Goal: Task Accomplishment & Management: Manage account settings

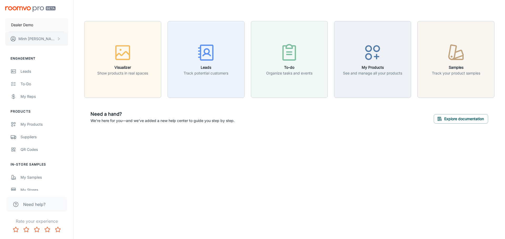
click at [45, 39] on button "[PERSON_NAME]" at bounding box center [36, 39] width 63 height 14
click at [81, 40] on li "User Profile" at bounding box center [82, 38] width 28 height 9
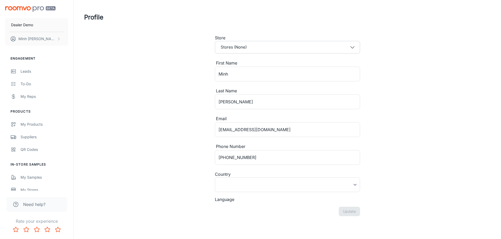
type input "United States"
click at [252, 38] on div "Store" at bounding box center [287, 38] width 145 height 6
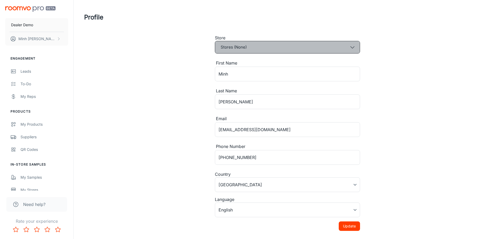
click at [252, 45] on button "Stores (None)" at bounding box center [287, 47] width 145 height 13
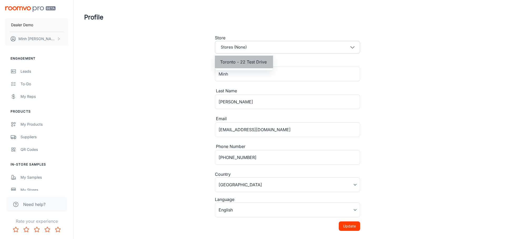
click at [256, 61] on span "Toronto - 22 Test Drive" at bounding box center [243, 62] width 47 height 6
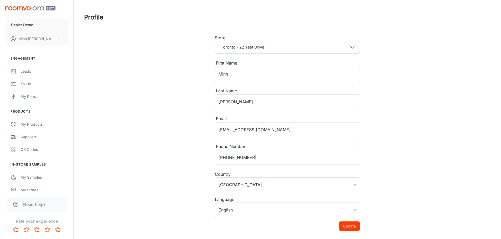
click at [357, 228] on button "Update" at bounding box center [348, 226] width 21 height 9
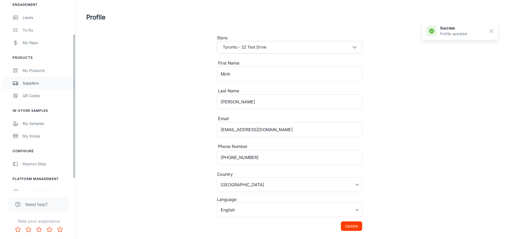
scroll to position [61, 0]
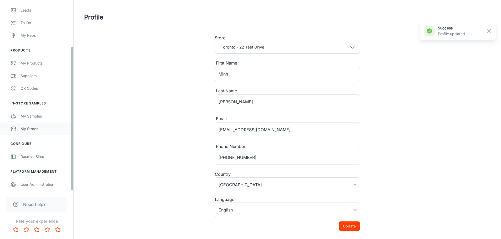
click at [47, 131] on div "My Stores" at bounding box center [44, 129] width 48 height 6
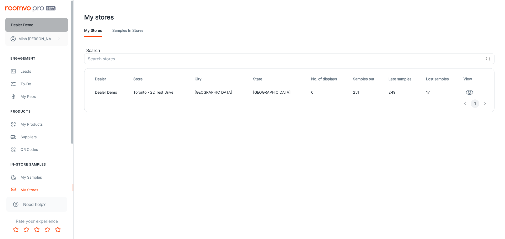
click at [46, 24] on button "Dealer Demo" at bounding box center [36, 25] width 63 height 14
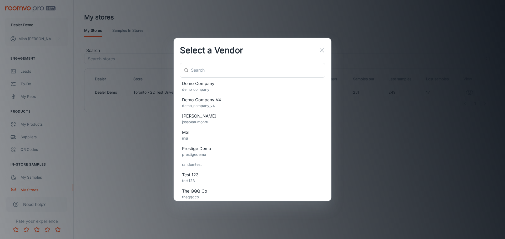
scroll to position [79, 0]
click at [211, 88] on p "demo_company" at bounding box center [252, 89] width 141 height 6
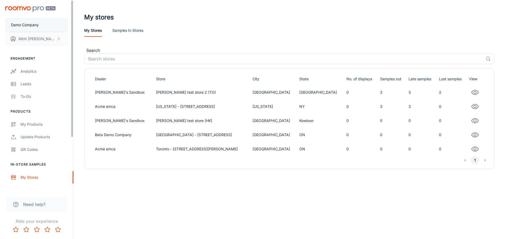
click at [53, 28] on button "Demo Company" at bounding box center [36, 25] width 63 height 14
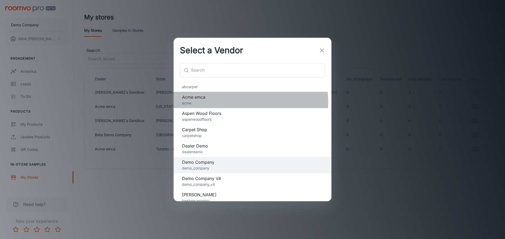
click at [221, 103] on p "acme" at bounding box center [252, 103] width 141 height 6
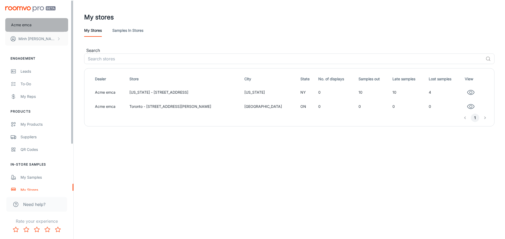
click at [41, 28] on button "Acme emca" at bounding box center [36, 25] width 63 height 14
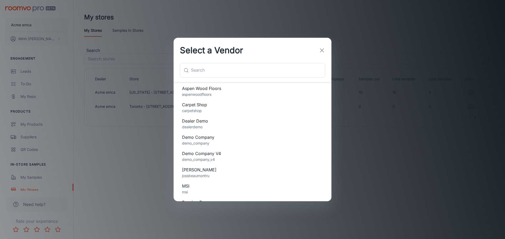
scroll to position [26, 0]
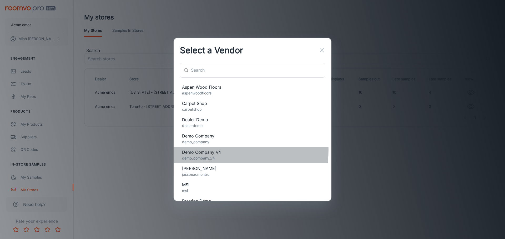
click at [219, 150] on span "Demo Company V4" at bounding box center [252, 152] width 141 height 6
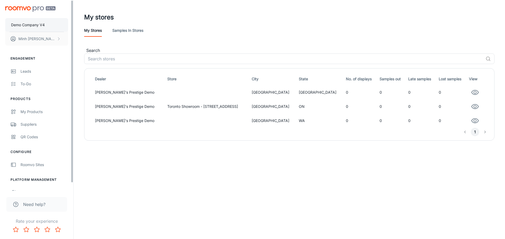
click at [48, 25] on button "Demo Company V4" at bounding box center [36, 25] width 63 height 14
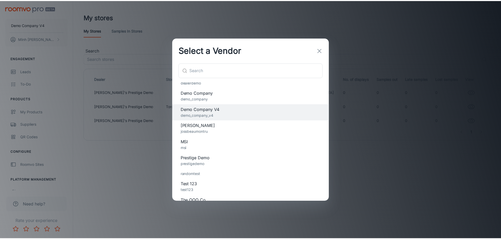
scroll to position [79, 0]
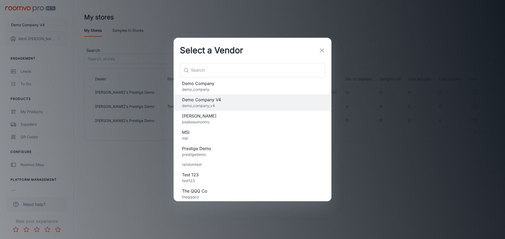
click at [210, 135] on span "MSI" at bounding box center [252, 132] width 141 height 6
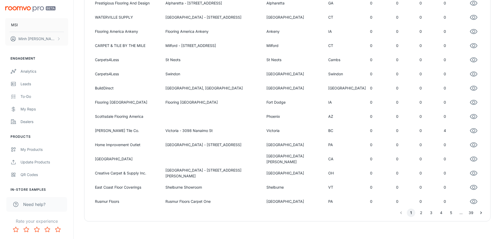
scroll to position [336, 0]
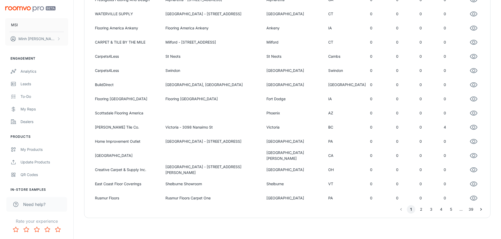
click at [420, 209] on button "2" at bounding box center [421, 209] width 8 height 8
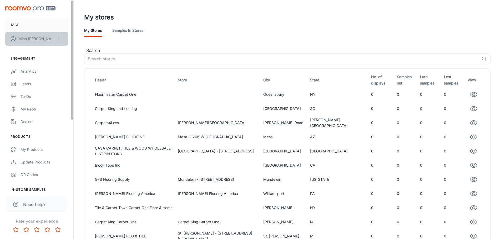
click at [35, 37] on p "Minh Nguyen" at bounding box center [36, 39] width 37 height 6
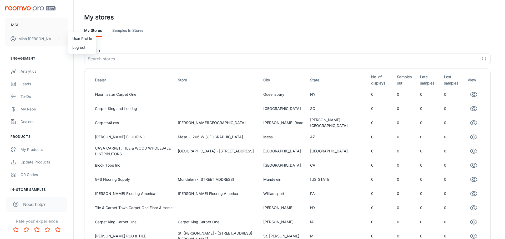
click at [73, 49] on li "Log out" at bounding box center [82, 47] width 28 height 9
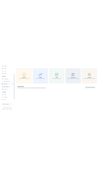
scroll to position [60, 0]
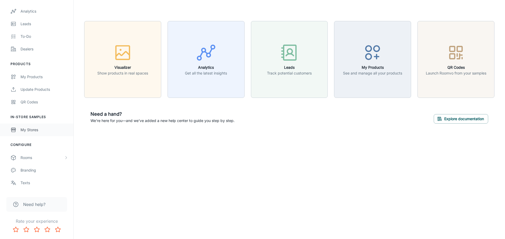
click at [45, 131] on div "My Stores" at bounding box center [44, 130] width 48 height 6
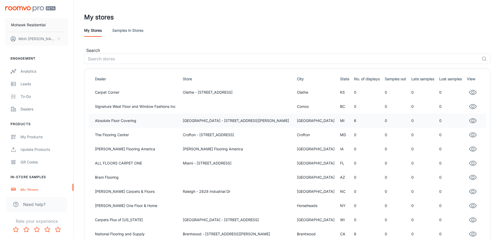
click at [193, 119] on td "[GEOGRAPHIC_DATA] - [STREET_ADDRESS][PERSON_NAME]" at bounding box center [238, 121] width 114 height 14
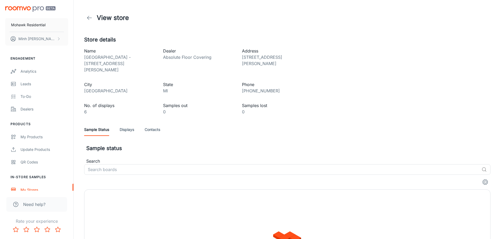
click at [130, 125] on link "Displays" at bounding box center [127, 130] width 14 height 13
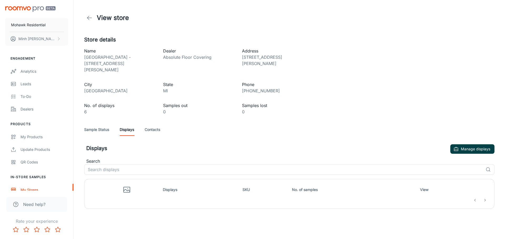
click at [469, 145] on button "Manage displays" at bounding box center [472, 149] width 44 height 9
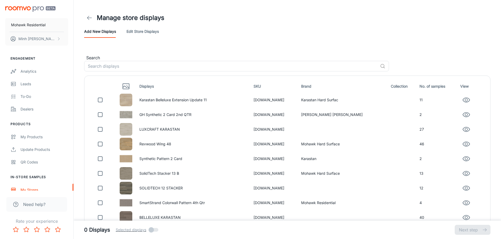
click at [255, 43] on header "Manage store displays Add new displays Edit store displays" at bounding box center [287, 24] width 419 height 48
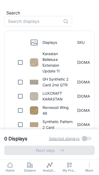
scroll to position [26, 0]
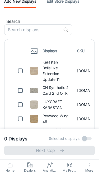
click at [53, 71] on td "Karastan Belleluxe Extension Update 11" at bounding box center [57, 70] width 34 height 25
click at [49, 71] on td "Karastan Belleluxe Extension Update 11" at bounding box center [57, 70] width 34 height 25
click at [75, 72] on td "[DOMAIN_NAME]" at bounding box center [92, 70] width 35 height 25
click at [21, 73] on input "checkbox" at bounding box center [20, 71] width 11 height 11
checkbox input "true"
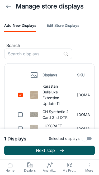
scroll to position [0, 0]
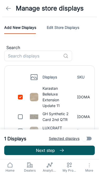
click at [59, 29] on link "Edit store displays" at bounding box center [63, 27] width 32 height 13
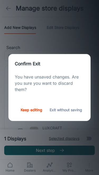
click at [53, 110] on button "Exit without saving" at bounding box center [65, 109] width 37 height 9
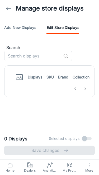
click at [8, 8] on line at bounding box center [8, 8] width 4 height 0
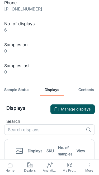
scroll to position [156, 0]
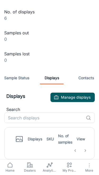
click at [64, 99] on button "Manage displays" at bounding box center [72, 97] width 44 height 9
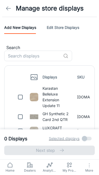
click at [55, 96] on td "Karastan Belleluxe Extension Update 11" at bounding box center [57, 97] width 34 height 25
click at [53, 96] on td "Karastan Belleluxe Extension Update 11" at bounding box center [57, 97] width 34 height 25
click at [52, 97] on td "Karastan Belleluxe Extension Update 11" at bounding box center [57, 97] width 34 height 25
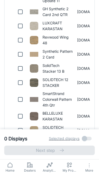
click at [51, 76] on td "SolidTech Stacker 13 B" at bounding box center [57, 68] width 34 height 14
click at [50, 61] on td "Synthetic Pattern 2 Card" at bounding box center [57, 54] width 34 height 14
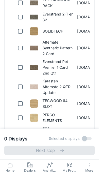
scroll to position [552, 0]
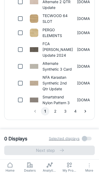
click at [54, 74] on td "Alternate Synthetic 3 Card" at bounding box center [57, 66] width 34 height 14
click at [53, 74] on td "Alternate Synthetic 3 Card" at bounding box center [57, 66] width 34 height 14
click at [88, 138] on span at bounding box center [86, 139] width 9 height 4
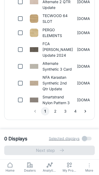
click at [21, 72] on input "checkbox" at bounding box center [20, 66] width 11 height 11
checkbox input "true"
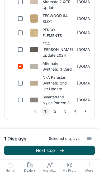
click at [56, 151] on p "Next step" at bounding box center [46, 150] width 21 height 6
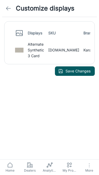
click at [40, 49] on td "Alternate Synthetic 3 Card" at bounding box center [35, 49] width 20 height 19
click at [36, 50] on td "Alternate Synthetic 3 Card" at bounding box center [35, 49] width 20 height 19
click at [7, 9] on polyline "button" at bounding box center [7, 9] width 2 height 4
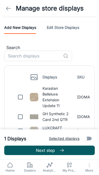
click at [9, 9] on icon at bounding box center [8, 8] width 6 height 6
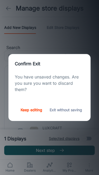
click at [50, 109] on button "Exit without saving" at bounding box center [65, 109] width 37 height 9
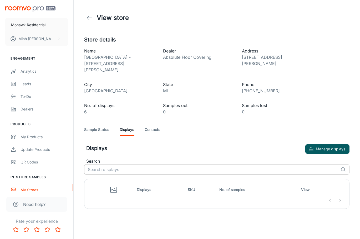
click at [178, 168] on input "text" at bounding box center [211, 169] width 254 height 11
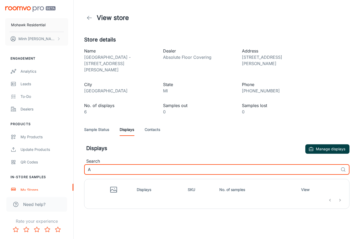
type input "A"
click at [315, 145] on button "Manage displays" at bounding box center [327, 149] width 44 height 9
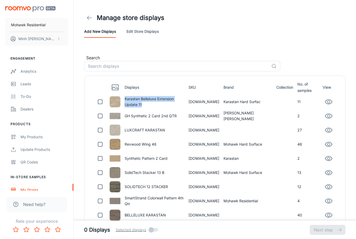
drag, startPoint x: 143, startPoint y: 105, endPoint x: 125, endPoint y: 100, distance: 18.7
click at [125, 100] on td "Karastan Belleluxe Extension Update 11" at bounding box center [154, 102] width 64 height 14
copy td "Karastan Belleluxe Extension Update 11"
click at [125, 69] on input "text" at bounding box center [176, 66] width 185 height 11
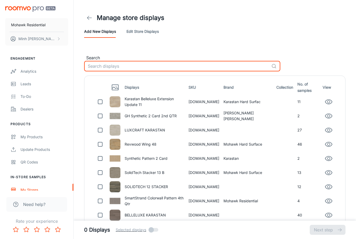
paste input "Karastan Belleluxe Extension Update 11"
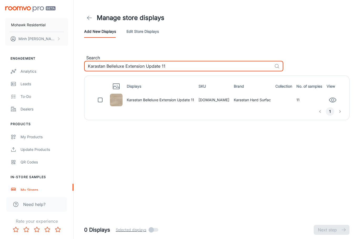
type input "Karastan Belleluxe Extension Update 11"
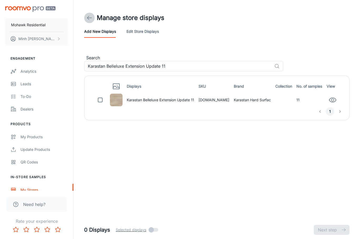
click at [85, 17] on link at bounding box center [89, 18] width 11 height 11
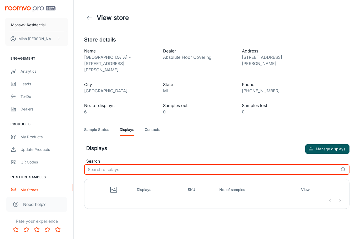
click at [173, 164] on input "text" at bounding box center [211, 169] width 254 height 11
paste input "Karastan Belleluxe Extension Update 11"
type input "Karastan Belleluxe Extension Update 11"
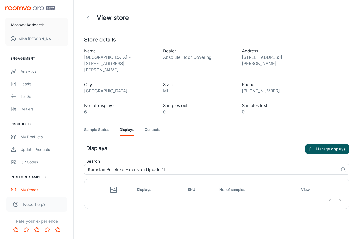
click at [163, 204] on div "View store Store details Name [GEOGRAPHIC_DATA] - [STREET_ADDRESS][GEOGRAPHIC_D…" at bounding box center [217, 115] width 286 height 230
click at [313, 147] on icon "button" at bounding box center [310, 149] width 5 height 5
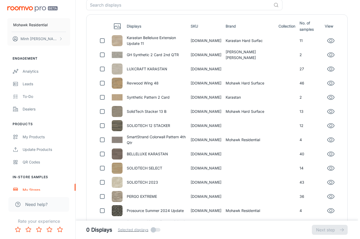
scroll to position [79, 0]
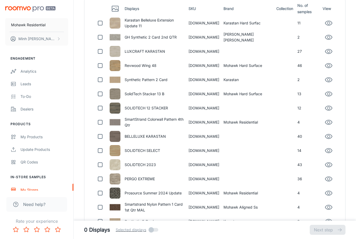
click at [136, 150] on td "SOLIDTECH SELECT" at bounding box center [154, 151] width 64 height 14
click at [136, 138] on td "BELLELUXE KARASTAN" at bounding box center [154, 137] width 64 height 14
click at [137, 138] on td "BELLELUXE KARASTAN" at bounding box center [154, 137] width 64 height 14
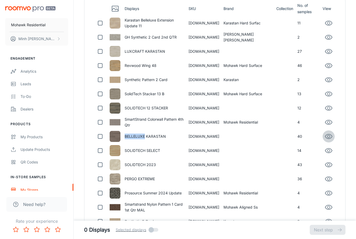
click at [331, 138] on icon "button" at bounding box center [329, 137] width 8 height 8
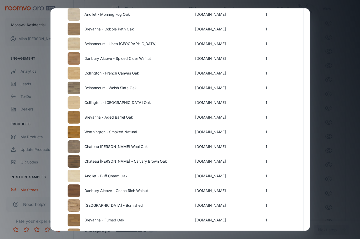
scroll to position [131, 0]
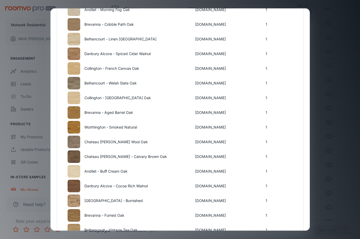
click at [96, 106] on td "Brevanna - Aged Barrel Oak" at bounding box center [137, 112] width 111 height 15
click at [99, 100] on td "Collington - [GEOGRAPHIC_DATA] Oak" at bounding box center [137, 98] width 111 height 15
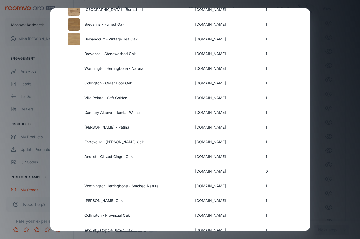
scroll to position [441, 0]
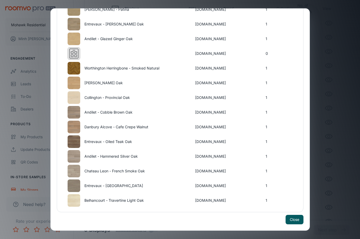
click at [109, 141] on td "Entrevaux - Oiled Teak Oak" at bounding box center [137, 142] width 111 height 15
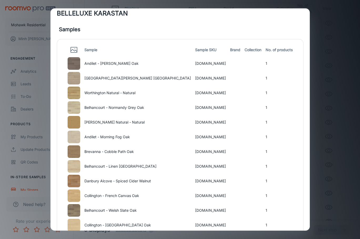
scroll to position [0, 0]
